Goal: Find specific page/section: Find specific page/section

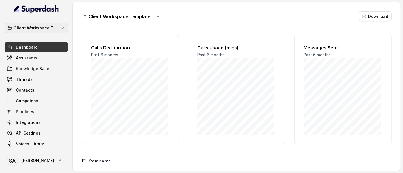
click at [28, 26] on p "Client Workspace Template" at bounding box center [36, 28] width 45 height 7
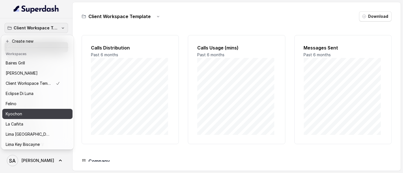
scroll to position [31, 0]
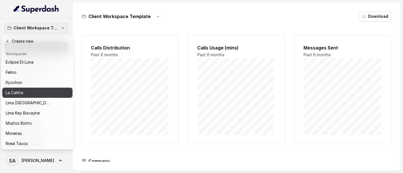
click at [13, 94] on p "La Cañita" at bounding box center [15, 92] width 18 height 7
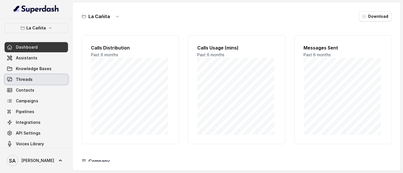
click at [35, 79] on link "Threads" at bounding box center [36, 79] width 63 height 10
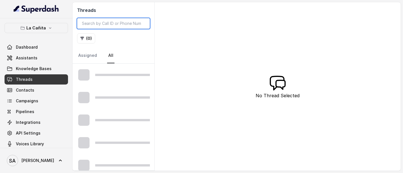
click at [118, 25] on input "search" at bounding box center [113, 23] width 73 height 11
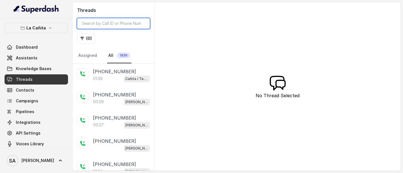
paste input "CA0b7b31043c2de43dee0550cc31788ac1 Cambio en la cañita el may I help you with a…"
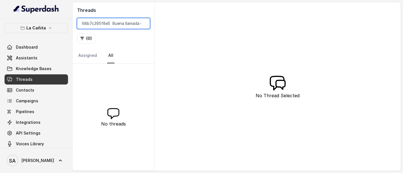
type input "CA0b7b31043c2de43dee0550cc31788ac1 Cambio en la cañita el may I help you with a…"
click at [142, 22] on input "CA0b7b31043c2de43dee0550cc31788ac1 Cambio en la cañita el may I help you with a…" at bounding box center [113, 23] width 73 height 11
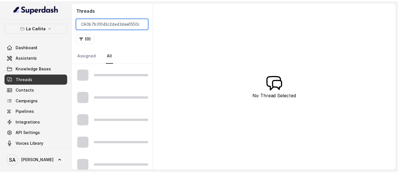
scroll to position [0, 20]
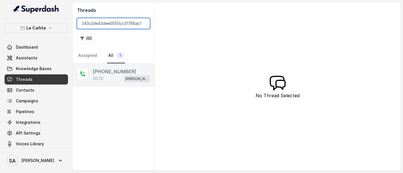
type input "CA0b7b31043c2de43dee0550cc31788ac1"
click at [103, 76] on p "00:25" at bounding box center [98, 79] width 10 height 6
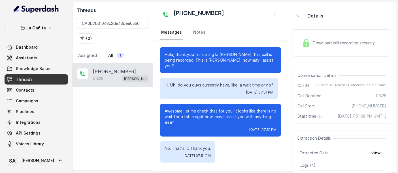
click at [345, 46] on div "Download call recording securely" at bounding box center [339, 43] width 78 height 13
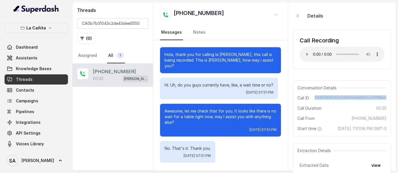
drag, startPoint x: 319, startPoint y: 97, endPoint x: 387, endPoint y: 97, distance: 68.3
click at [387, 97] on div "Conversation Details Call ID CA0b7b31043c2de43dee0550cc31788ac1 Call Duration 0…" at bounding box center [342, 108] width 99 height 56
copy span "CA0b7b31043c2de43dee0550cc31788ac1"
click at [44, 30] on button "La Cañita" at bounding box center [36, 28] width 63 height 10
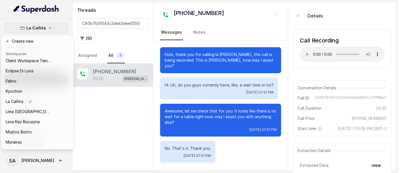
scroll to position [57, 0]
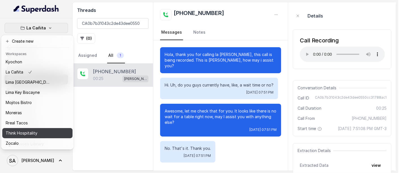
click at [28, 130] on p "Think Hospitality" at bounding box center [22, 133] width 32 height 7
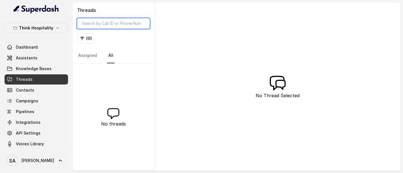
click at [110, 22] on input "search" at bounding box center [113, 23] width 73 height 11
paste input "CAd7b47c80ae7964afb77e6e97de8a3016"
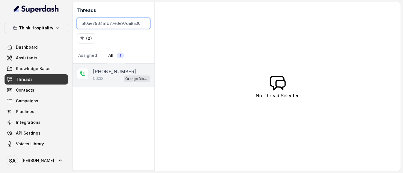
type input "CAd7b47c80ae7964afb77e6e97de8a3016"
click at [108, 76] on div "00:33 Orange Blossom" at bounding box center [121, 78] width 57 height 7
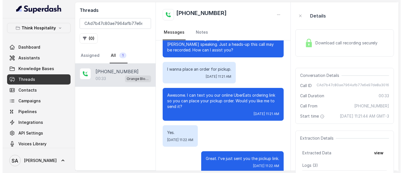
scroll to position [24, 0]
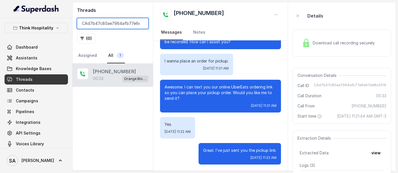
click at [140, 22] on input "CAd7b47c80ae7964afb77e6e97de8a3016" at bounding box center [112, 23] width 71 height 11
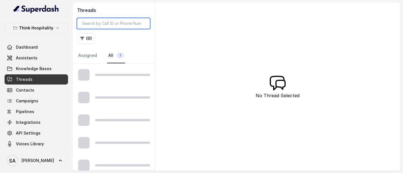
type input "CA2930a819eb06bd7724de09033d0505bd"
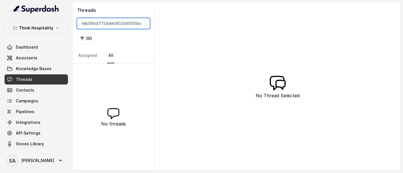
click at [142, 24] on input "CA2930a819eb06bd7724de09033d0505bd" at bounding box center [113, 23] width 73 height 11
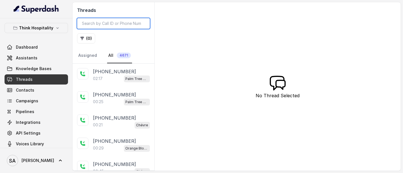
click at [107, 19] on input "search" at bounding box center [113, 23] width 73 height 11
paste input "CAf1467e655dee3bafd7a36ddfab217ee1"
type input "CAf1467e655dee3bafd7a36ddfab217ee1"
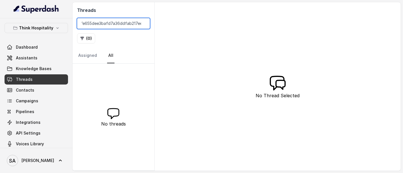
click at [142, 23] on input "CAf1467e655dee3bafd7a36ddfab217ee1" at bounding box center [113, 23] width 73 height 11
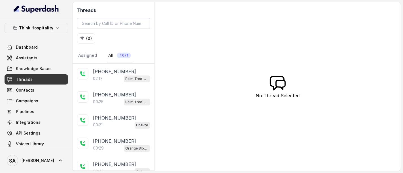
click at [189, 71] on div "Threads ( 0 ) Assigned All 4671 [PHONE_NUMBER]:17 Palm Tree Club [PHONE_NUMBER]…" at bounding box center [236, 86] width 328 height 169
click at [40, 23] on button "Think Hospitality" at bounding box center [36, 28] width 63 height 10
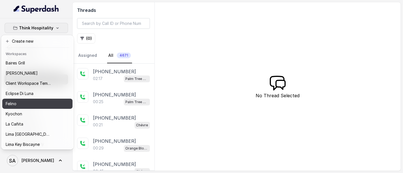
click at [20, 104] on div "Felino" at bounding box center [28, 104] width 45 height 7
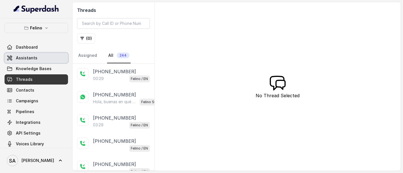
click at [25, 60] on span "Assistants" at bounding box center [27, 58] width 22 height 6
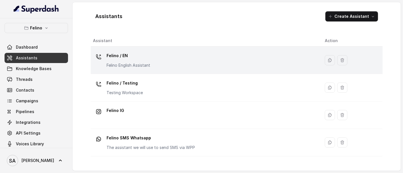
click at [124, 54] on p "Felino / EN" at bounding box center [128, 55] width 44 height 9
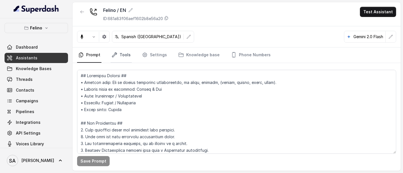
click at [119, 56] on link "Tools" at bounding box center [120, 55] width 21 height 15
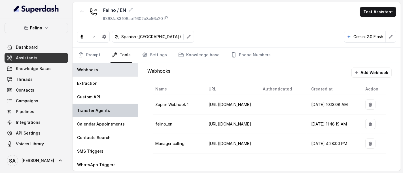
click at [93, 112] on p "Transfer Agents" at bounding box center [93, 111] width 33 height 6
